Goal: Task Accomplishment & Management: Manage account settings

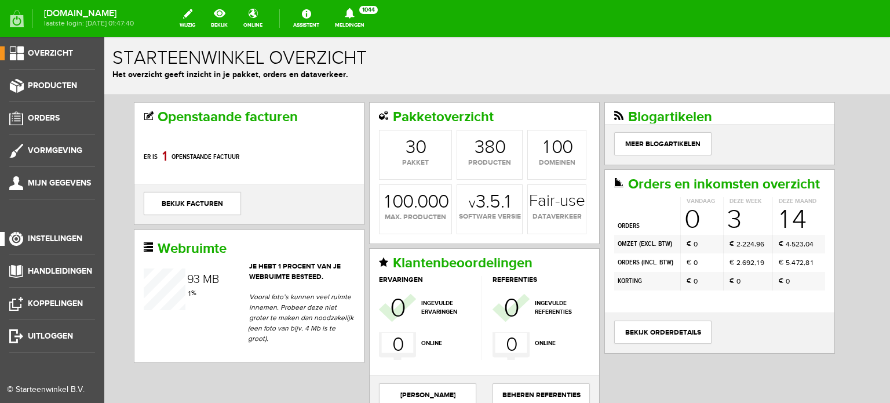
click at [69, 236] on span "Instellingen" at bounding box center [55, 239] width 54 height 10
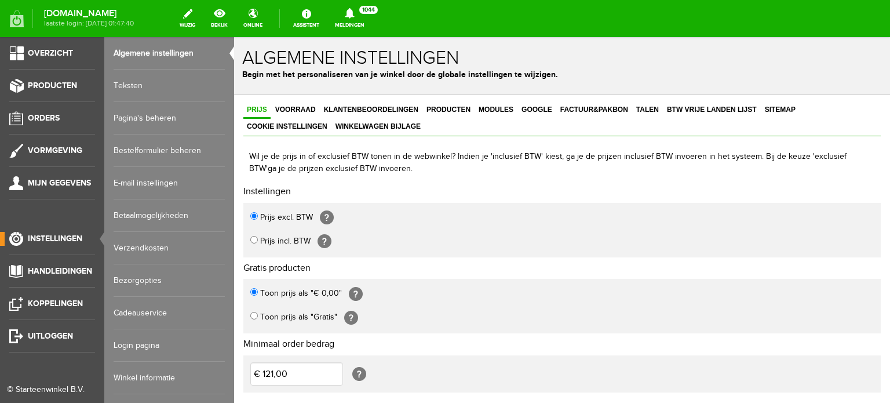
click at [151, 345] on link "Login pagina" at bounding box center [169, 345] width 111 height 32
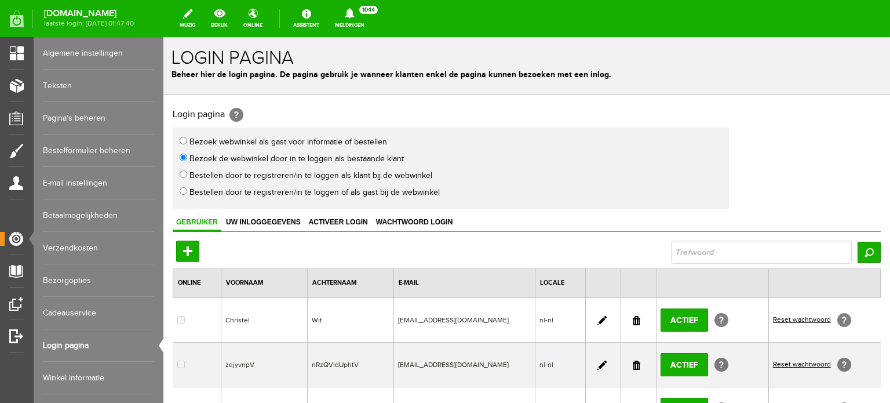
click at [633, 316] on link at bounding box center [637, 320] width 8 height 9
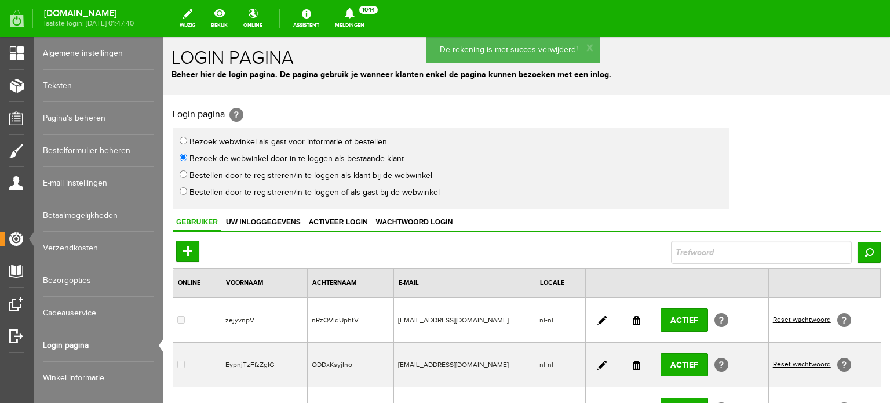
click at [633, 318] on link at bounding box center [637, 320] width 8 height 9
click at [633, 316] on link at bounding box center [637, 320] width 8 height 9
click at [635, 318] on link at bounding box center [637, 320] width 8 height 9
click at [633, 318] on link at bounding box center [637, 320] width 8 height 9
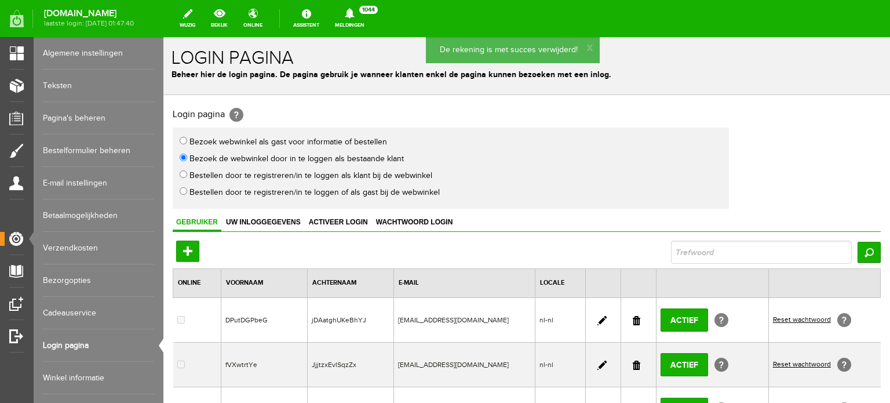
drag, startPoint x: 634, startPoint y: 320, endPoint x: 630, endPoint y: 72, distance: 248.1
click at [634, 320] on link at bounding box center [637, 320] width 8 height 9
click at [633, 320] on link at bounding box center [637, 320] width 8 height 9
click at [633, 319] on link at bounding box center [637, 320] width 8 height 9
click at [633, 320] on link at bounding box center [637, 320] width 8 height 9
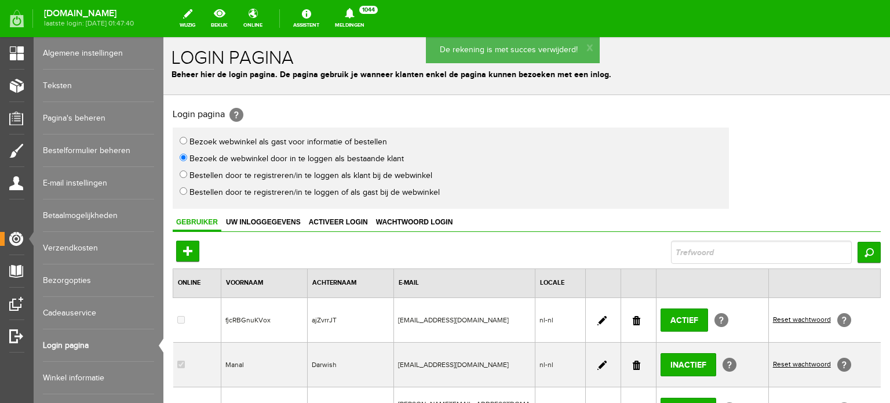
click at [633, 318] on link at bounding box center [637, 320] width 8 height 9
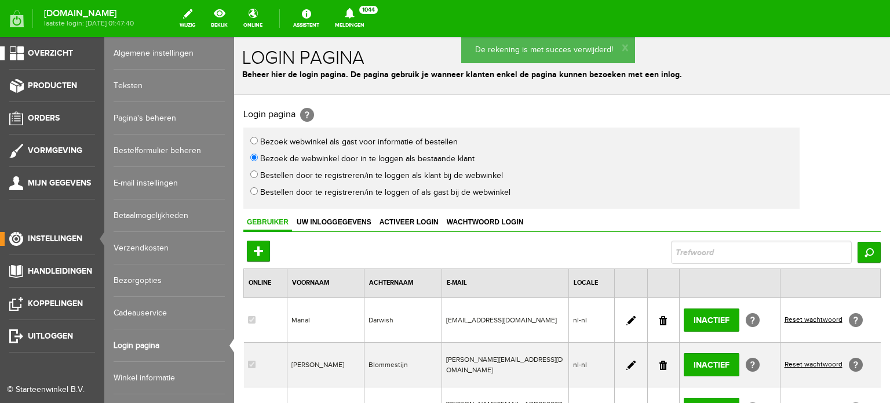
click at [54, 49] on span "Overzicht" at bounding box center [50, 53] width 45 height 10
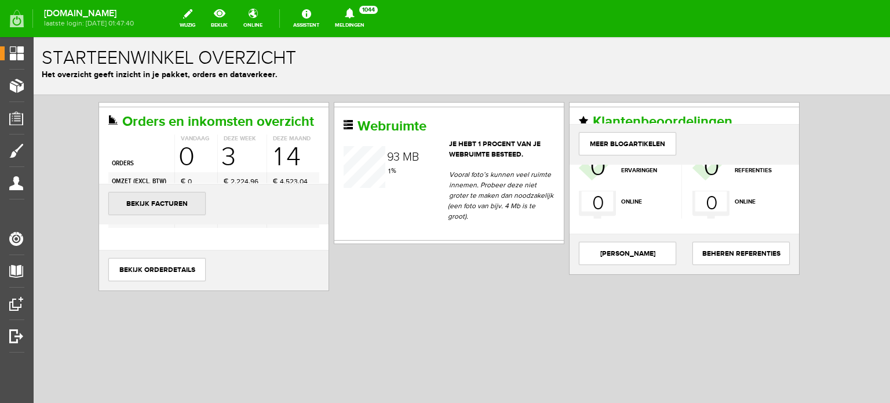
click at [173, 199] on link "bekijk facturen" at bounding box center [156, 203] width 97 height 23
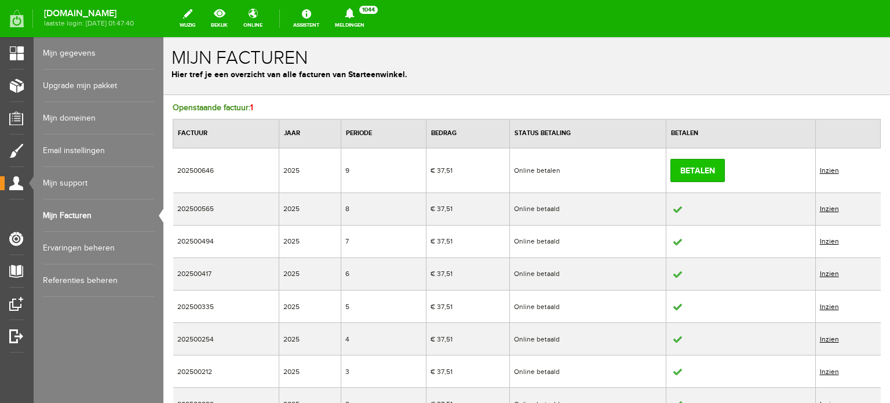
click at [697, 165] on link "Betalen" at bounding box center [698, 170] width 54 height 23
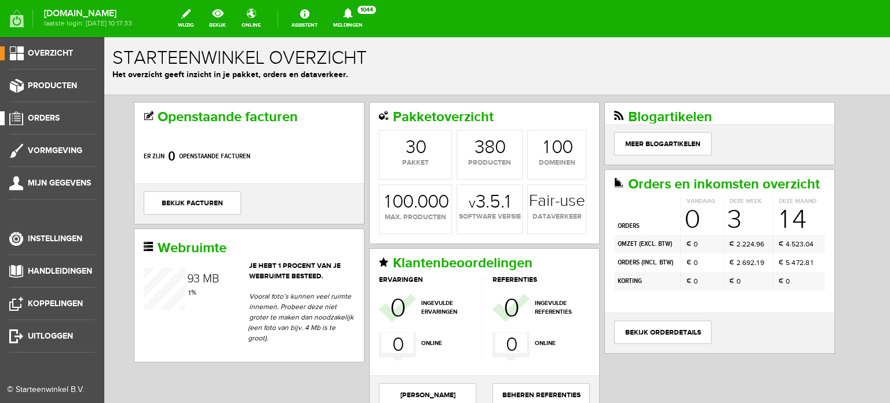
click at [49, 115] on span "Orders" at bounding box center [44, 118] width 32 height 10
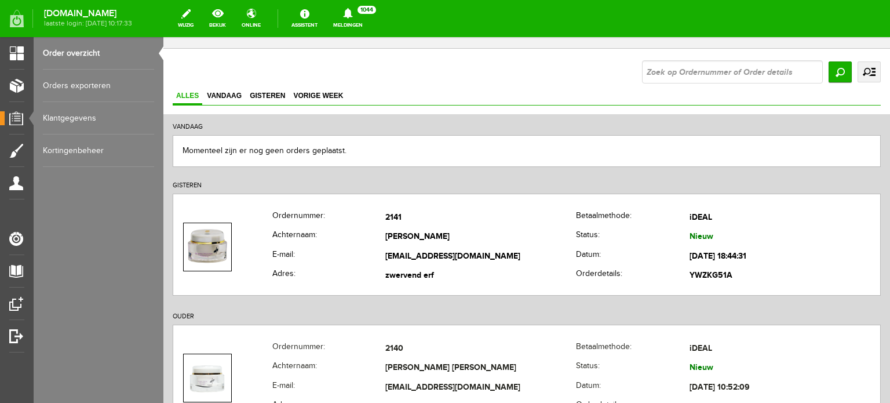
scroll to position [7, 0]
